Goal: Task Accomplishment & Management: Use online tool/utility

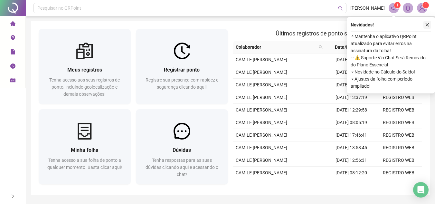
click at [426, 28] on button "button" at bounding box center [428, 25] width 8 height 8
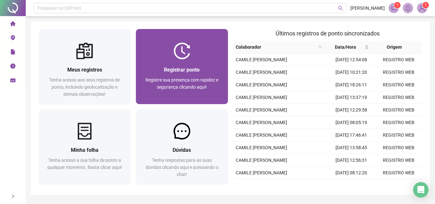
click at [201, 66] on div "Registrar ponto" at bounding box center [182, 70] width 77 height 8
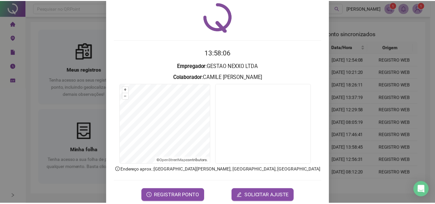
scroll to position [33, 0]
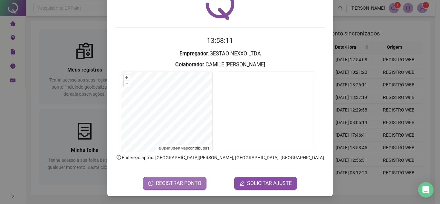
click at [190, 184] on span "REGISTRAR PONTO" at bounding box center [178, 183] width 45 height 8
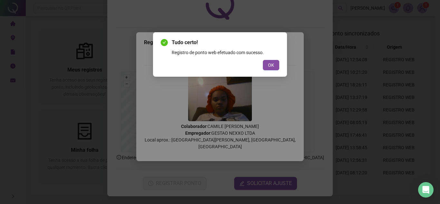
click at [261, 68] on div "OK" at bounding box center [220, 65] width 119 height 10
click at [283, 60] on div "Tudo certo! Registro de ponto web efetuado com sucesso. OK" at bounding box center [220, 54] width 134 height 44
click at [282, 63] on div "Tudo certo! Registro de ponto web efetuado com sucesso. OK" at bounding box center [220, 54] width 134 height 44
click at [280, 67] on div "Tudo certo! Registro de ponto web efetuado com sucesso. OK" at bounding box center [220, 54] width 134 height 44
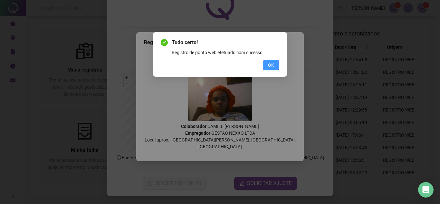
click at [276, 66] on button "OK" at bounding box center [271, 65] width 16 height 10
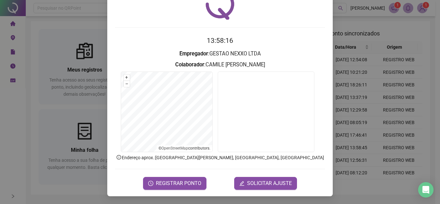
click at [364, 85] on div "Registro de ponto web 13:58:16 Empregador : GESTAO NEXXO LTDA Colaborador : CAM…" at bounding box center [220, 102] width 440 height 204
